Goal: Task Accomplishment & Management: Complete application form

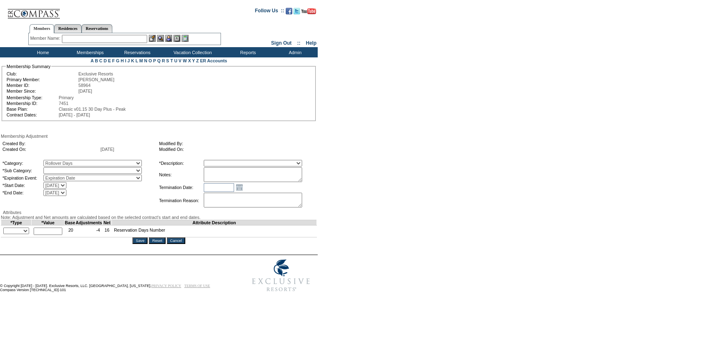
click at [66, 184] on select "[DATE] [DATE] [DATE] [DATE] [DATE] [DATE] [DATE] [DATE] [DATE] [DATE]" at bounding box center [54, 185] width 23 height 7
click at [103, 171] on select "Rollover Days" at bounding box center [92, 170] width 98 height 7
select select "782"
click at [60, 169] on select "Rollover Days" at bounding box center [92, 170] width 98 height 7
click at [143, 207] on td "*Category: A La Carte Days Contract Election Days Converted Days [MEDICAL_DATA]…" at bounding box center [80, 184] width 156 height 50
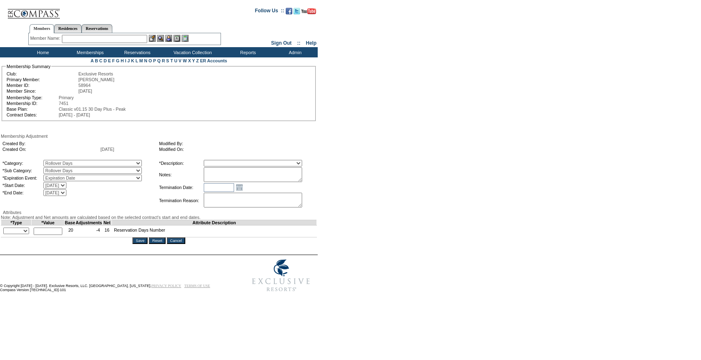
click at [257, 165] on select "Membership/Transfer Fee Adjustment Membership Fee Adjustment Add-On Fee Adjustm…" at bounding box center [253, 163] width 98 height 7
select select "275"
click at [219, 161] on select "Membership/Transfer Fee Adjustment Membership Fee Adjustment Add-On Fee Adjustm…" at bounding box center [253, 163] width 98 height 7
click at [265, 174] on textarea at bounding box center [253, 174] width 98 height 15
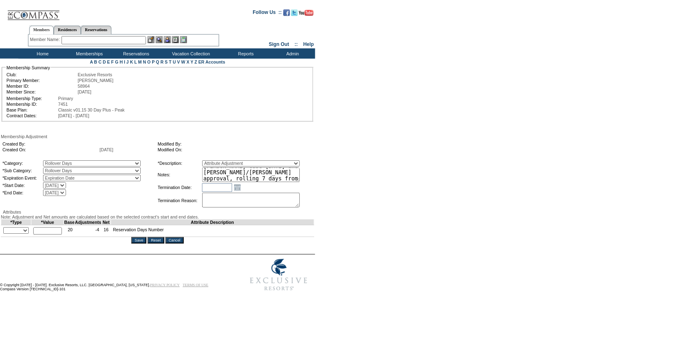
scroll to position [12, 0]
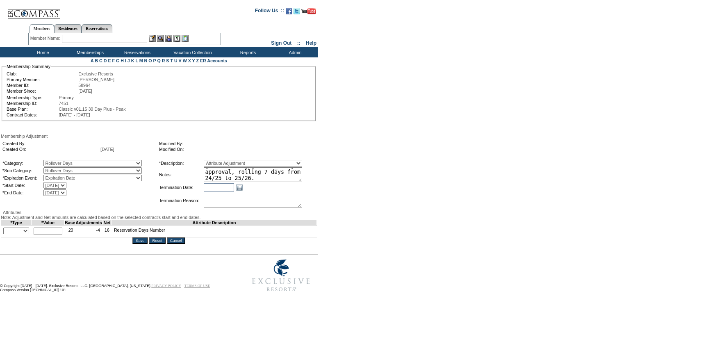
type textarea "[PERSON_NAME] case [DATE] and [PERSON_NAME]/[PERSON_NAME] approval, rolling 7 d…"
click at [360, 196] on form "Follow Us ::" at bounding box center [349, 149] width 698 height 294
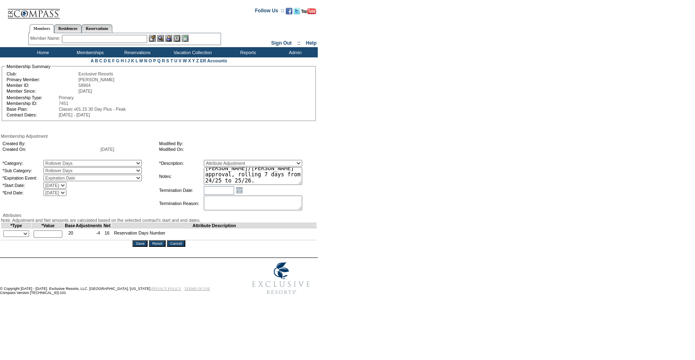
scroll to position [0, 0]
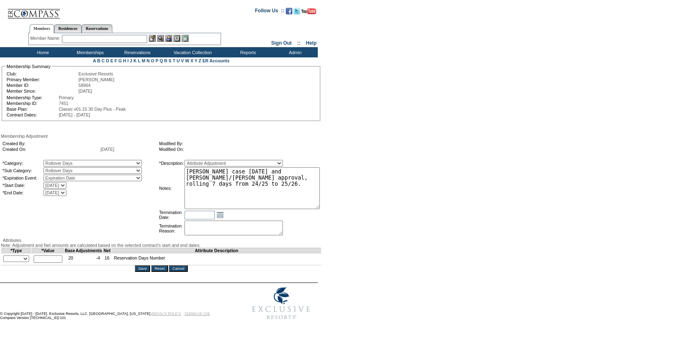
drag, startPoint x: 315, startPoint y: 180, endPoint x: 351, endPoint y: 207, distance: 45.4
click at [351, 207] on form "Follow Us ::" at bounding box center [346, 163] width 692 height 322
click at [24, 262] on select "+ - Override" at bounding box center [16, 259] width 26 height 7
select select "2"
click at [5, 262] on select "+ - Override" at bounding box center [16, 259] width 26 height 7
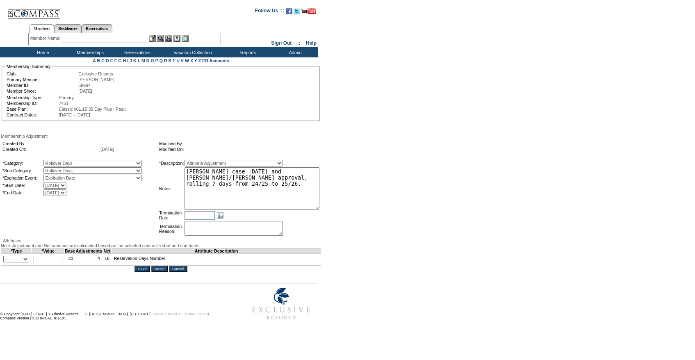
click at [52, 263] on input "text" at bounding box center [48, 259] width 29 height 7
type input "7"
click at [259, 171] on textarea "[PERSON_NAME] case [DATE] and [PERSON_NAME]/[PERSON_NAME] approval, rolling 7 d…" at bounding box center [251, 188] width 135 height 42
click at [380, 172] on form "Follow Us ::" at bounding box center [346, 163] width 692 height 322
click at [147, 272] on input "Save" at bounding box center [141, 269] width 15 height 7
